Goal: Task Accomplishment & Management: Use online tool/utility

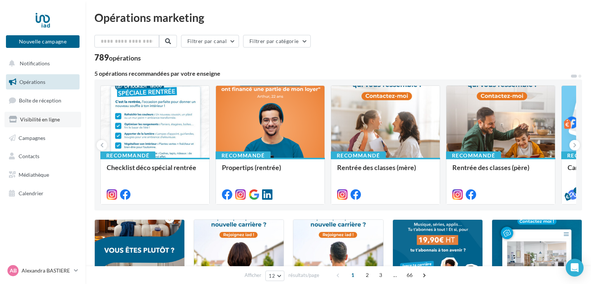
click at [44, 120] on span "Visibilité en ligne" at bounding box center [40, 119] width 40 height 6
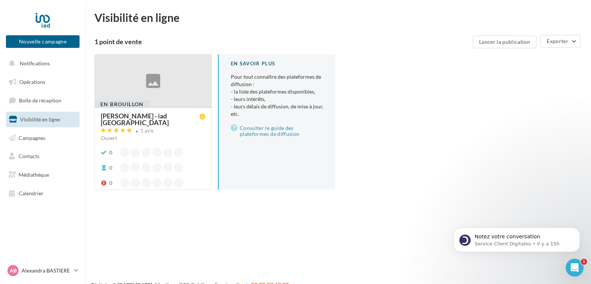
click at [153, 96] on div at bounding box center [153, 81] width 117 height 53
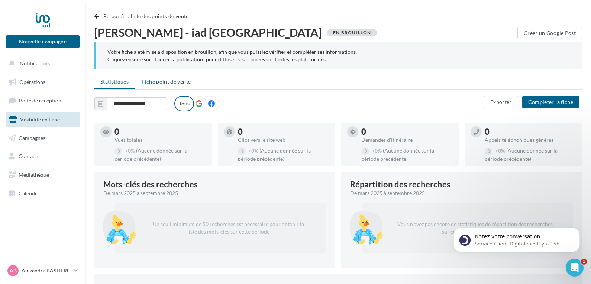
click at [173, 80] on span "Fiche point de vente" at bounding box center [166, 81] width 49 height 6
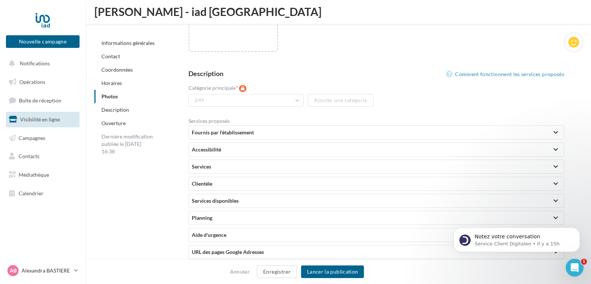
scroll to position [1439, 0]
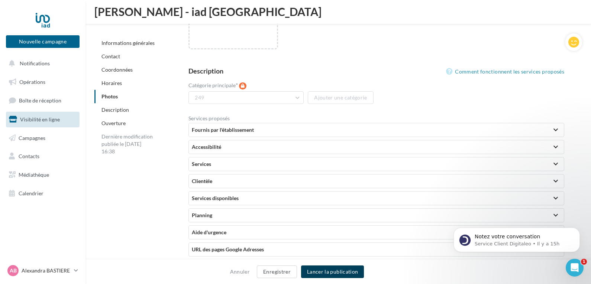
click at [350, 269] on button "Lancer la publication" at bounding box center [332, 272] width 63 height 13
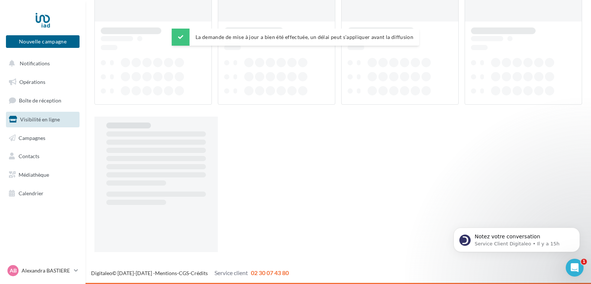
scroll to position [12, 0]
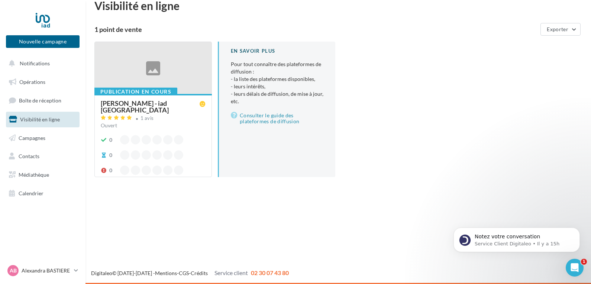
click at [155, 77] on div at bounding box center [153, 68] width 117 height 53
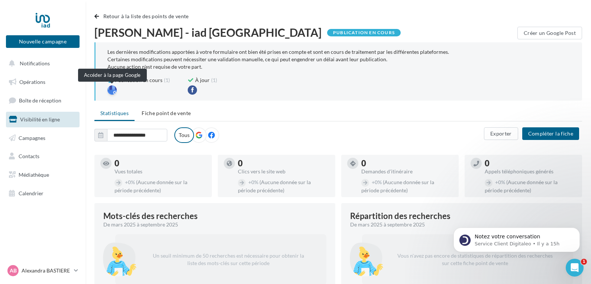
click at [112, 90] on div at bounding box center [111, 89] width 9 height 9
